Goal: Communication & Community: Answer question/provide support

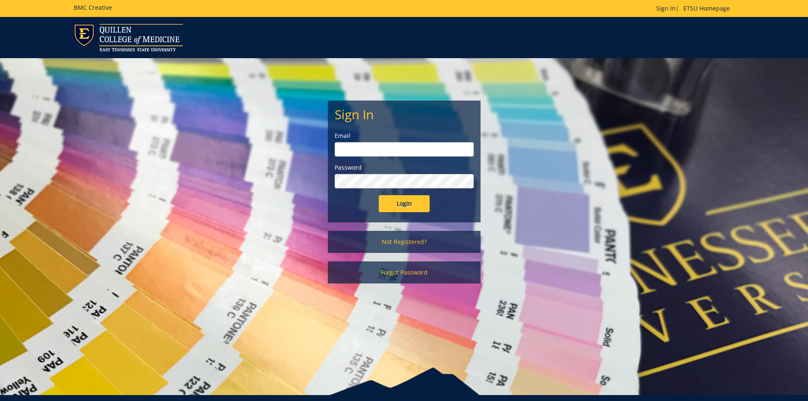
type input "[EMAIL_ADDRESS][DOMAIN_NAME]"
click at [416, 204] on input "Login" at bounding box center [404, 203] width 51 height 17
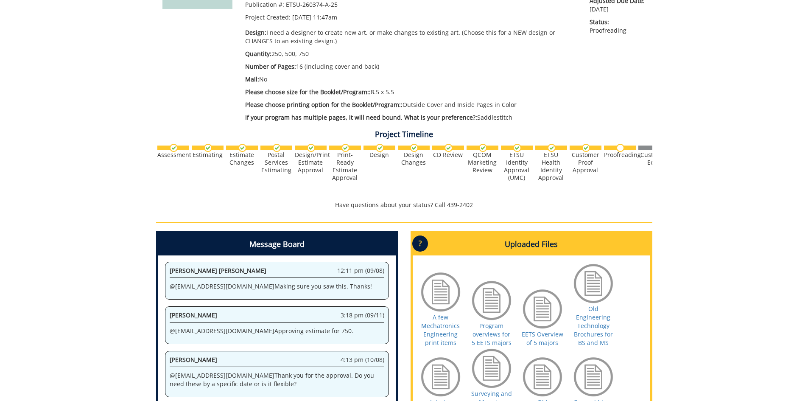
scroll to position [254, 0]
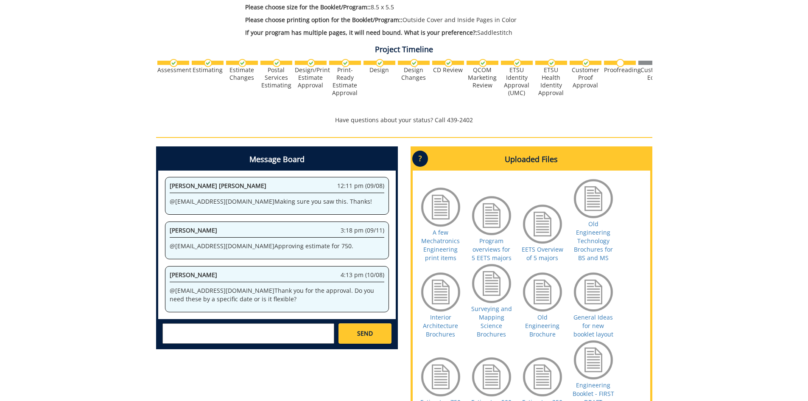
click at [241, 330] on textarea at bounding box center [248, 333] width 172 height 20
click at [290, 329] on textarea "Hi @[EMAIL_ADDRESS][DOMAIN_NAME] I am working with the department" at bounding box center [248, 333] width 172 height 20
drag, startPoint x: 244, startPoint y: 340, endPoint x: 223, endPoint y: 335, distance: 21.4
click at [223, 335] on textarea "Hi @[EMAIL_ADDRESS][DOMAIN_NAME] I am working with the academic department on r…" at bounding box center [248, 333] width 172 height 20
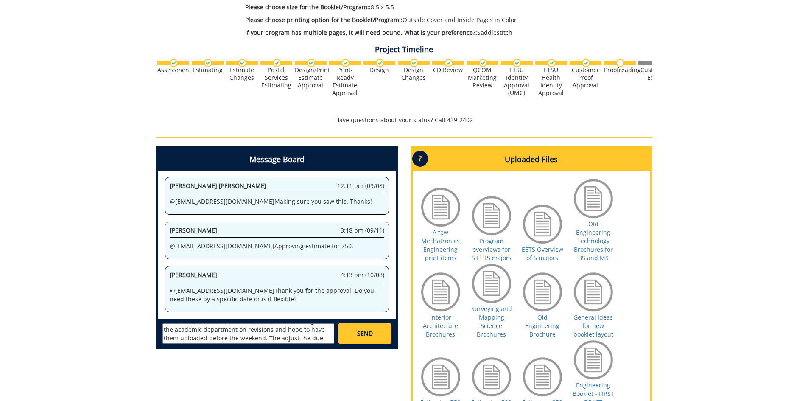
click at [260, 337] on textarea "Hi @[EMAIL_ADDRESS][DOMAIN_NAME] I am working with the academic department on r…" at bounding box center [248, 333] width 172 height 20
drag, startPoint x: 261, startPoint y: 337, endPoint x: 250, endPoint y: 337, distance: 10.6
click at [250, 337] on textarea "Hi @[EMAIL_ADDRESS][DOMAIN_NAME] I am working with the academic department on r…" at bounding box center [248, 333] width 172 height 20
click at [296, 336] on textarea "Hi @[EMAIL_ADDRESS][DOMAIN_NAME] I am working with the academic department on r…" at bounding box center [248, 333] width 172 height 20
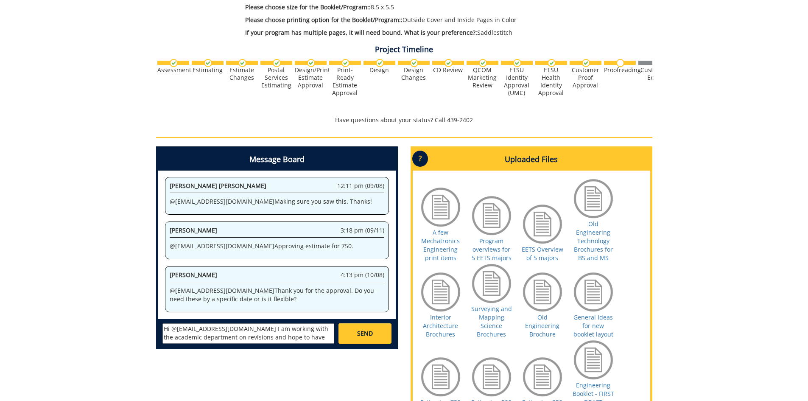
click at [232, 335] on textarea "Hi @[EMAIL_ADDRESS][DOMAIN_NAME] I am working with the academic department on r…" at bounding box center [248, 333] width 172 height 20
drag, startPoint x: 281, startPoint y: 330, endPoint x: 281, endPoint y: 336, distance: 5.6
click at [281, 336] on textarea "Hi @[EMAIL_ADDRESS][DOMAIN_NAME] I am working with the academic department on r…" at bounding box center [248, 333] width 172 height 20
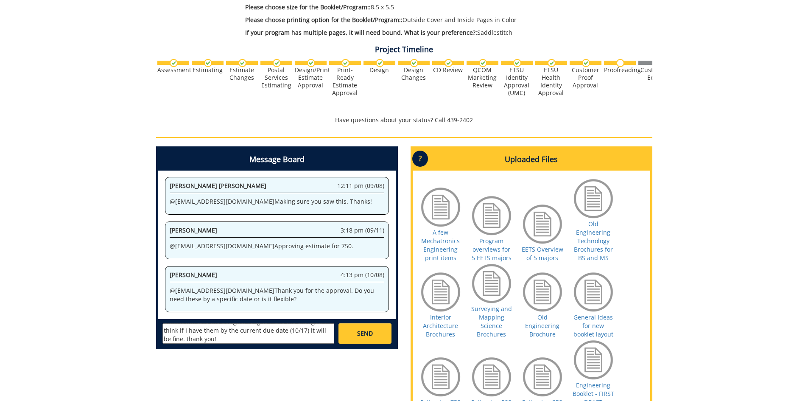
type textarea "Hi @[EMAIL_ADDRESS][DOMAIN_NAME] I am working with the academic department on r…"
click at [367, 330] on span "SEND" at bounding box center [365, 333] width 16 height 8
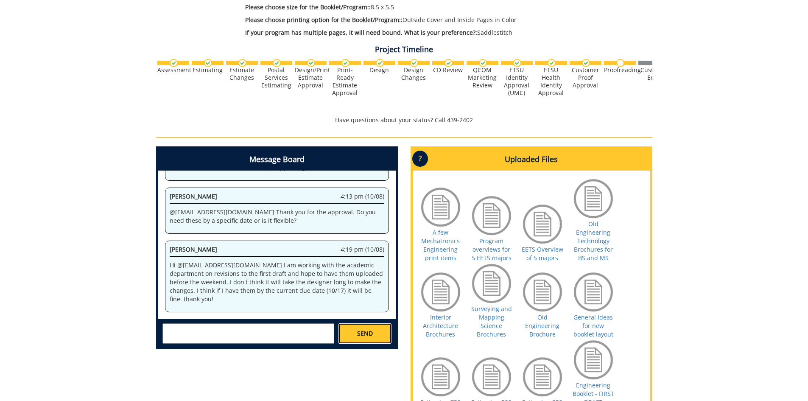
scroll to position [17764, 0]
